Goal: Information Seeking & Learning: Check status

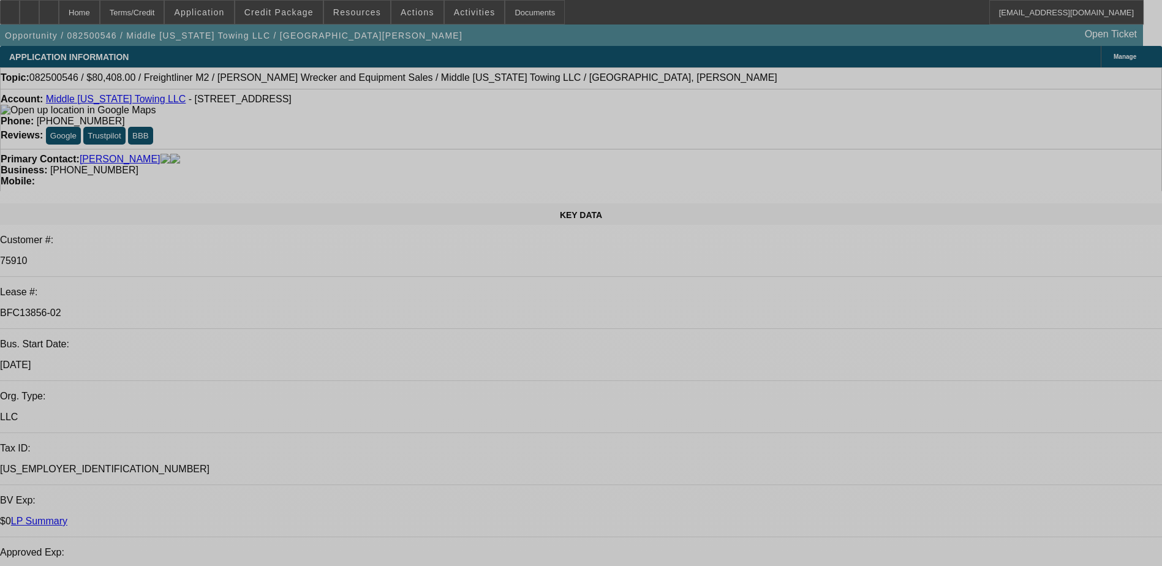
select select "0"
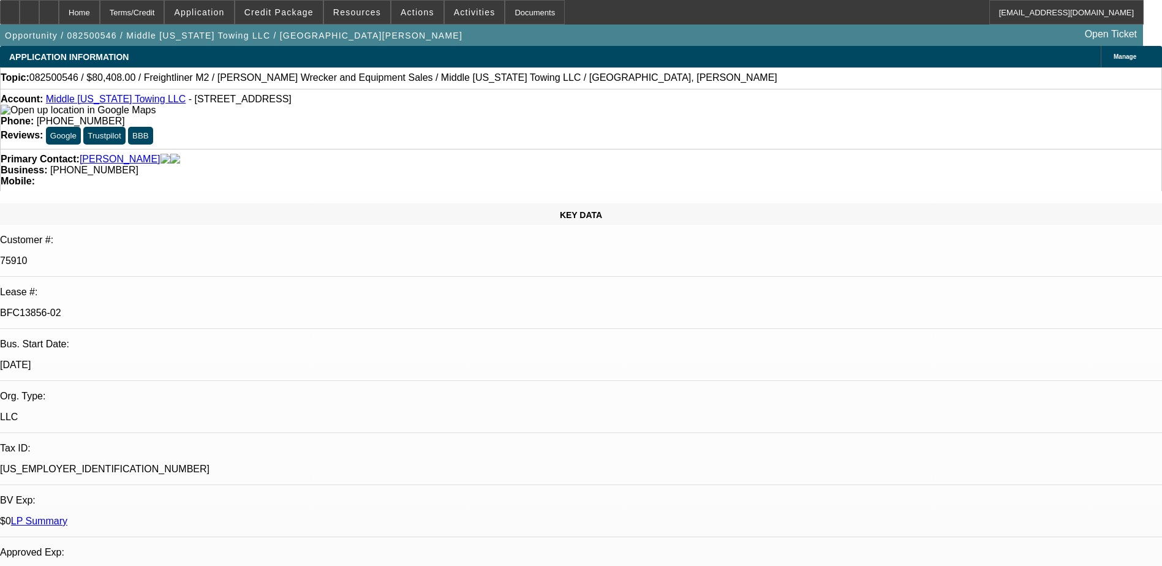
select select "0"
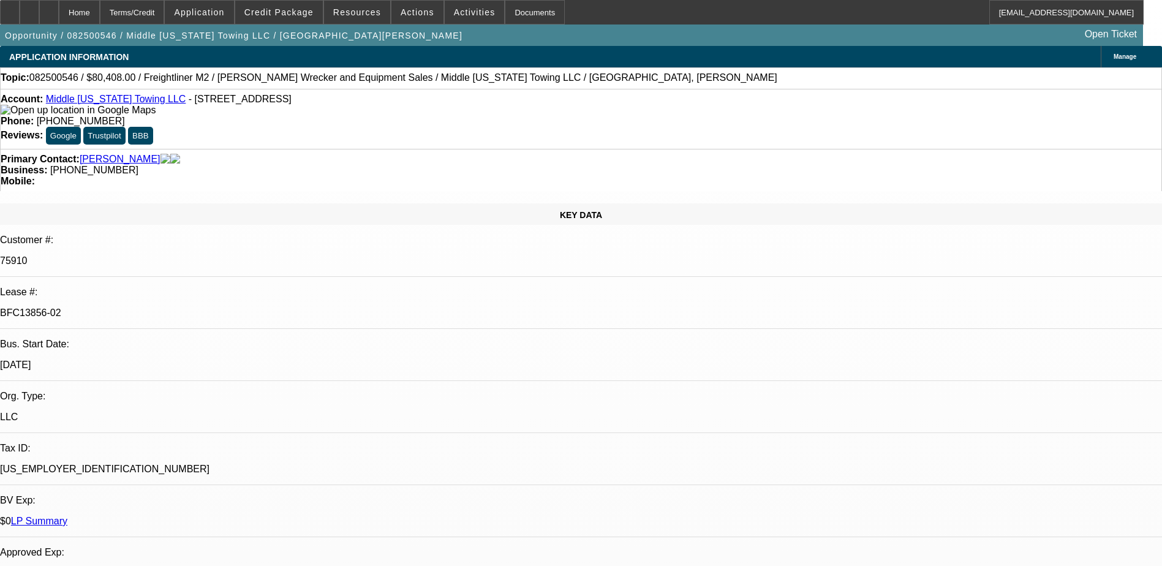
select select "0"
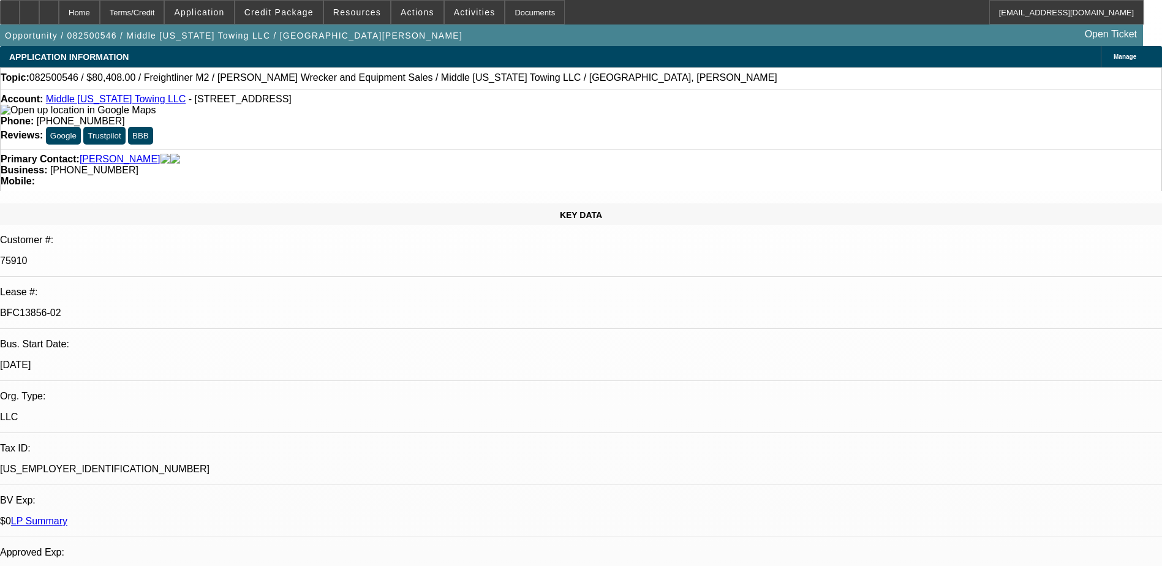
select select "0"
select select "1"
select select "2"
select select "6"
select select "1"
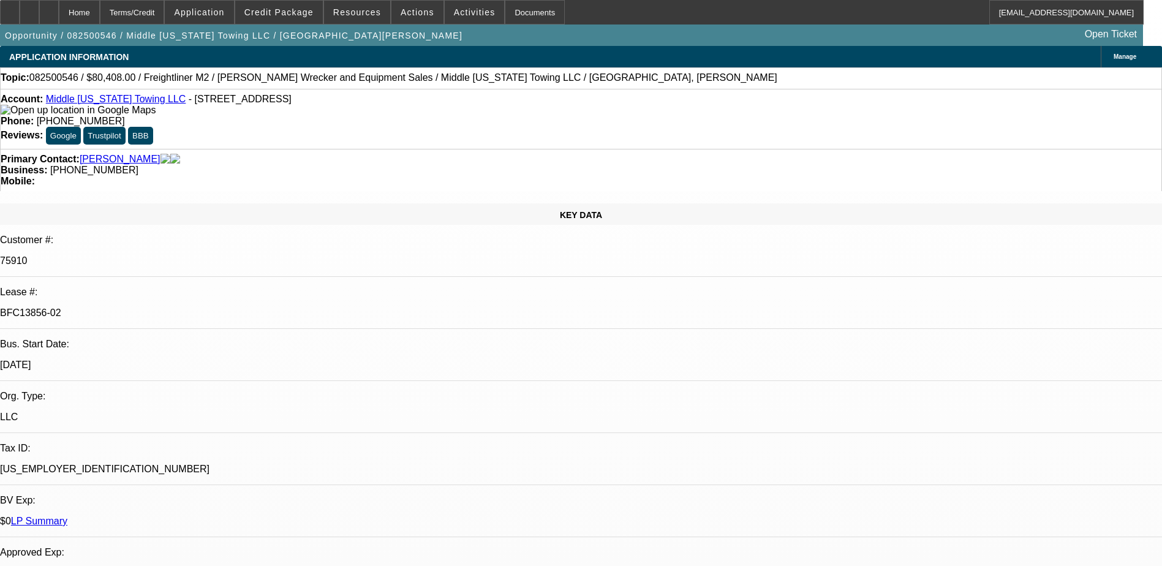
select select "1"
select select "6"
select select "1"
select select "2"
select select "6"
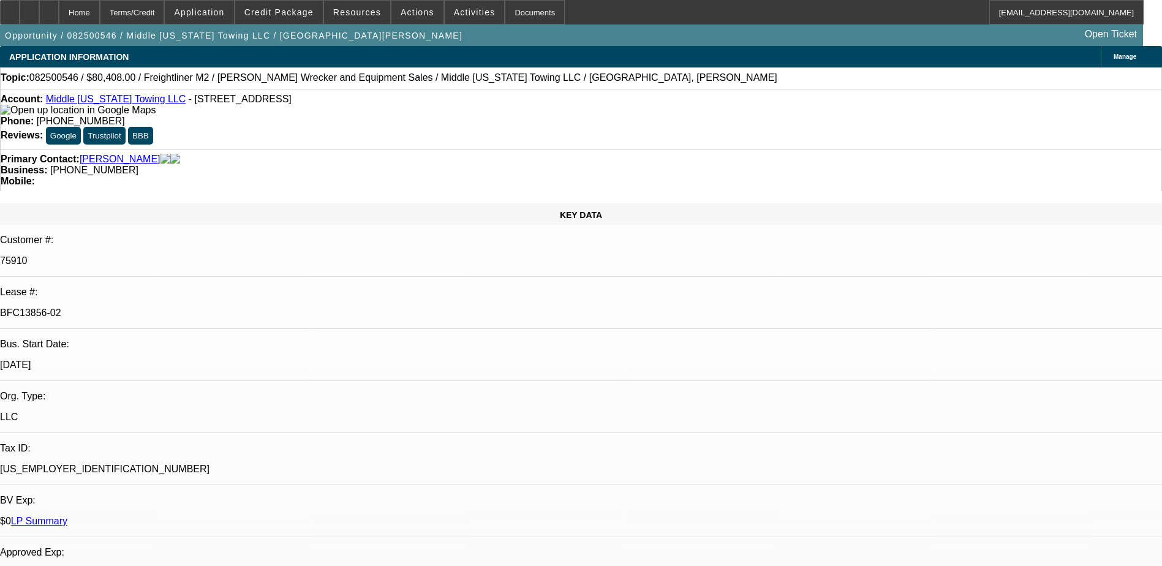
select select "1"
select select "2"
select select "6"
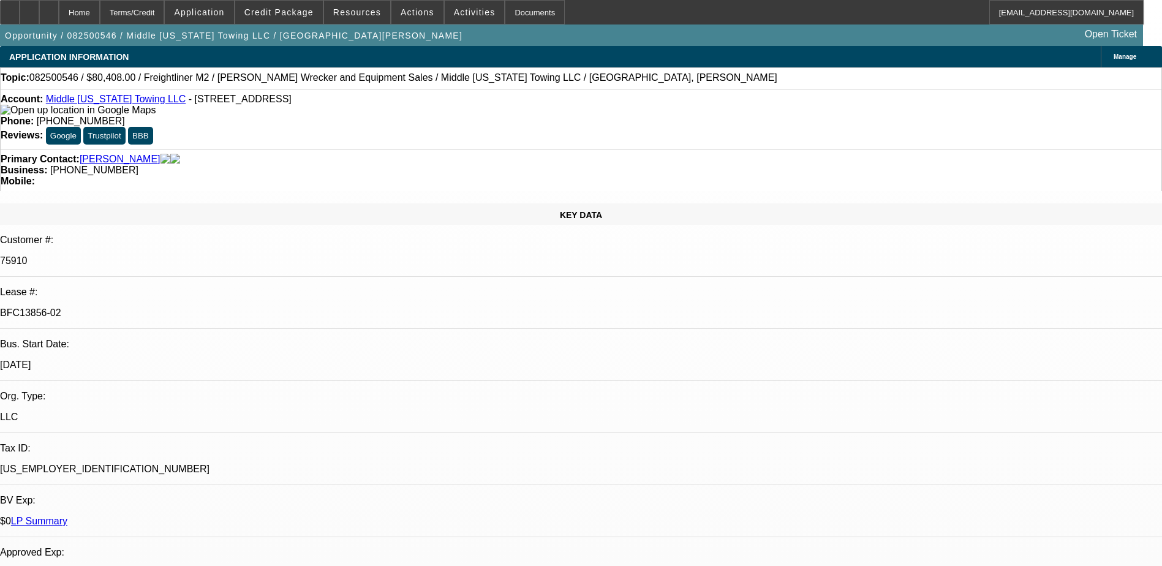
scroll to position [61, 0]
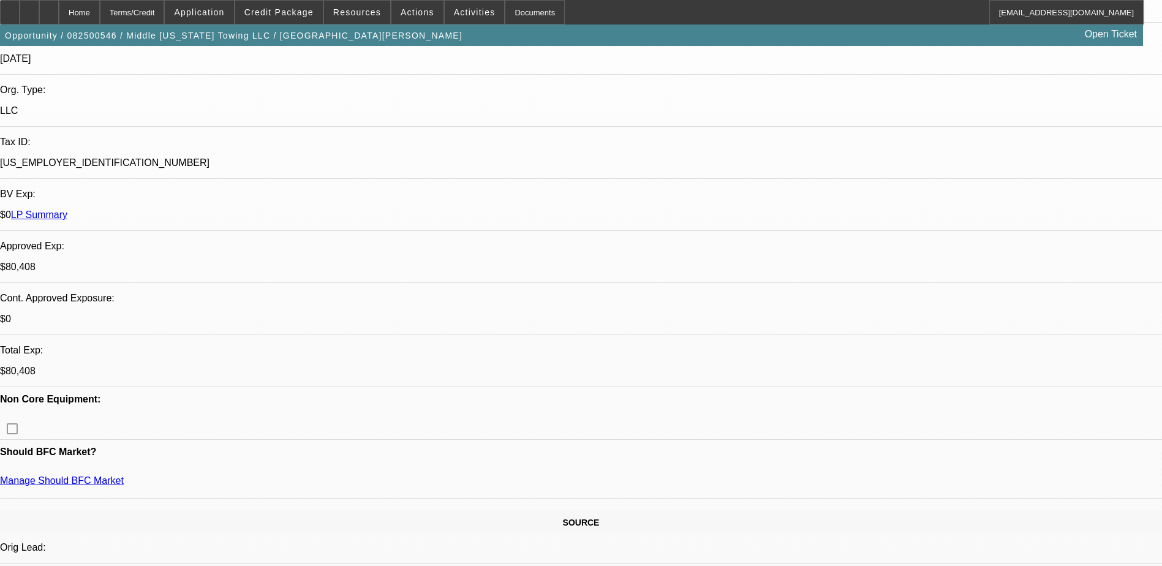
scroll to position [14, 0]
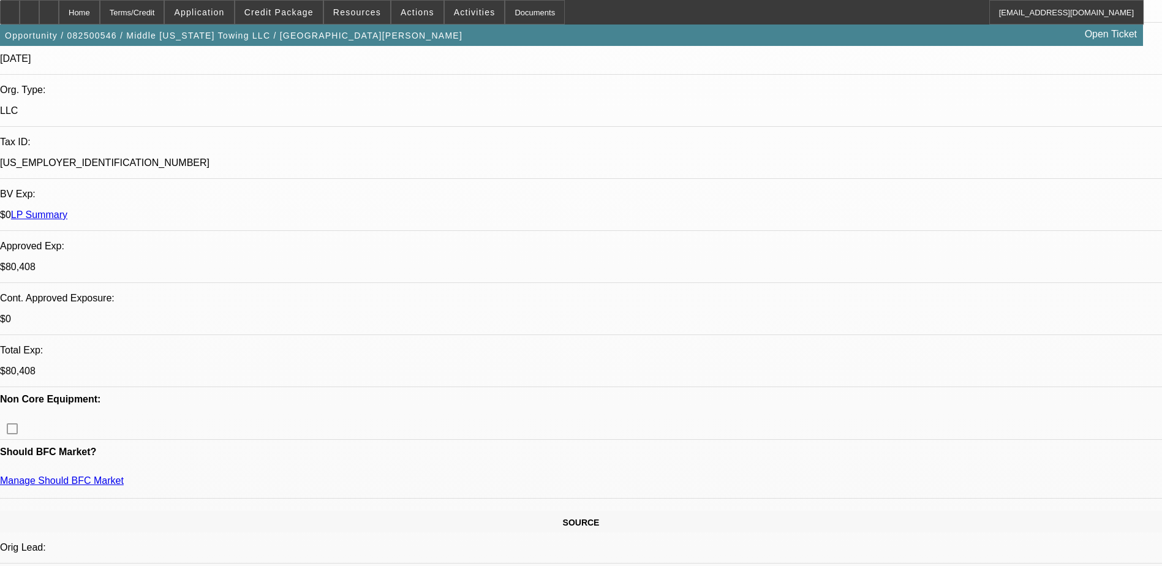
scroll to position [858, 0]
